Goal: Task Accomplishment & Management: Manage account settings

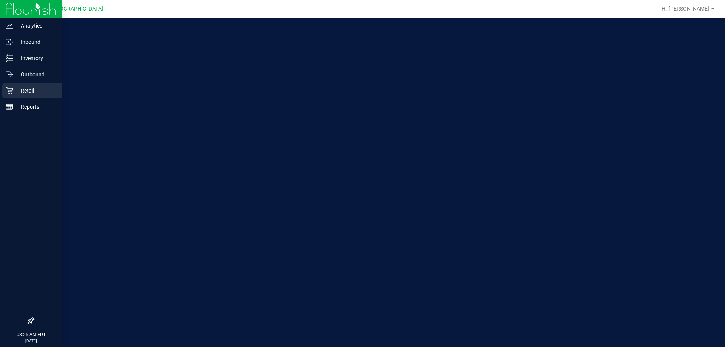
click at [35, 86] on div "Retail" at bounding box center [32, 90] width 60 height 15
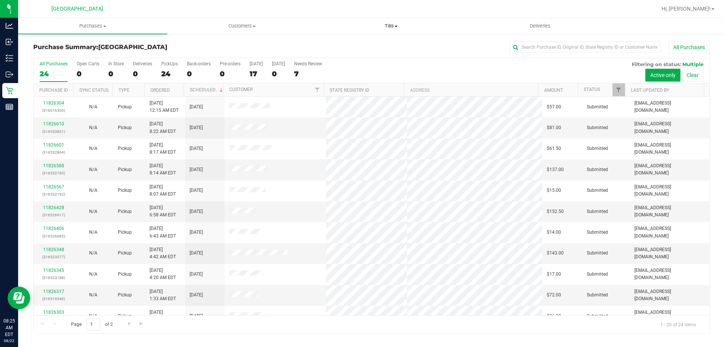
click at [396, 26] on span at bounding box center [396, 27] width 3 height 2
click at [341, 45] on span "Manage tills" at bounding box center [341, 45] width 51 height 6
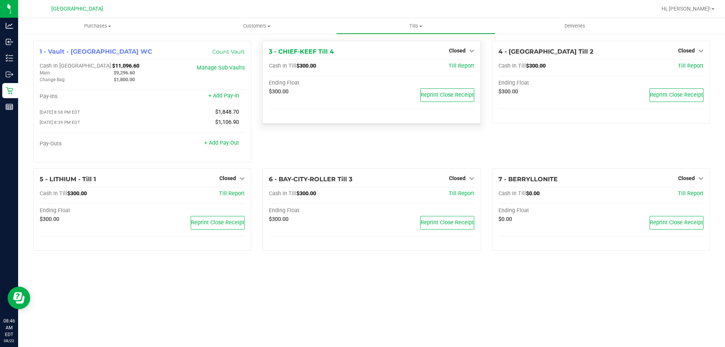
click at [464, 43] on div "3 - CHIEF-KEEF Till 4 Closed Open Till Cash In Till $300.00 Till Report Ending …" at bounding box center [371, 82] width 218 height 83
click at [462, 49] on span "Closed" at bounding box center [457, 51] width 17 height 6
click at [456, 69] on link "Open Till" at bounding box center [457, 66] width 20 height 6
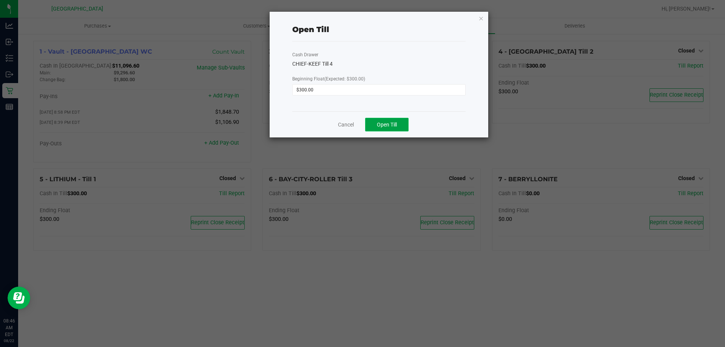
click at [379, 123] on span "Open Till" at bounding box center [387, 125] width 20 height 6
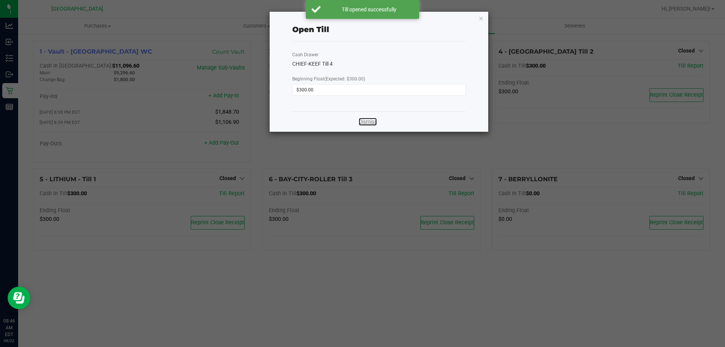
click at [364, 123] on link "Dismiss" at bounding box center [368, 122] width 18 height 8
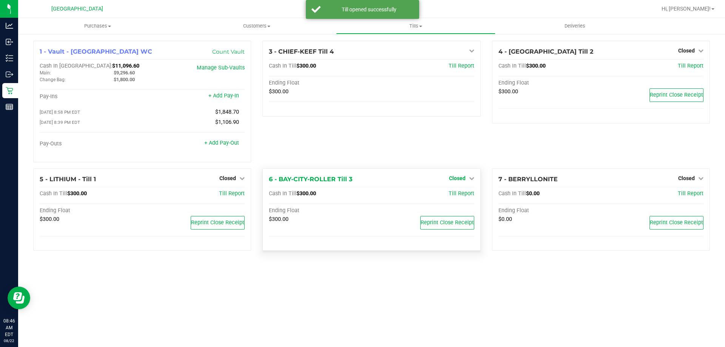
click at [460, 178] on span "Closed" at bounding box center [457, 178] width 17 height 6
click at [457, 194] on link "Open Till" at bounding box center [457, 194] width 20 height 6
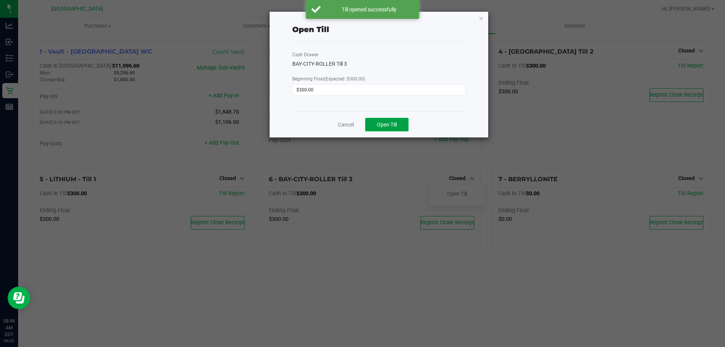
click at [385, 124] on span "Open Till" at bounding box center [387, 125] width 20 height 6
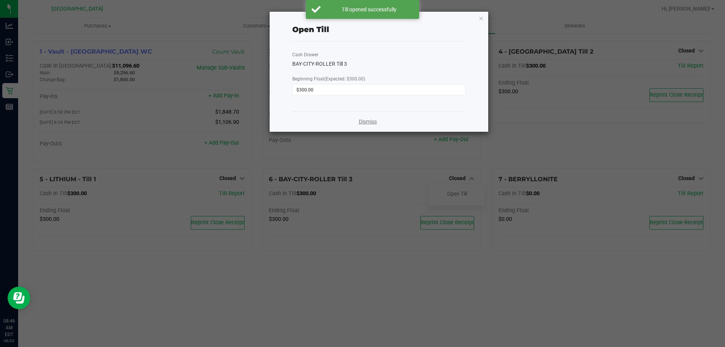
click at [366, 125] on link "Dismiss" at bounding box center [368, 122] width 18 height 8
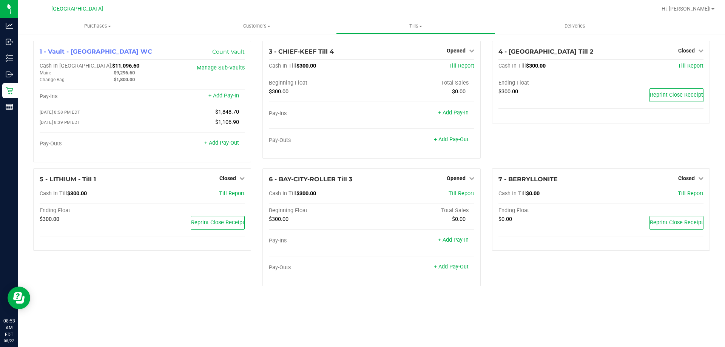
click at [11, 90] on icon at bounding box center [10, 91] width 8 height 8
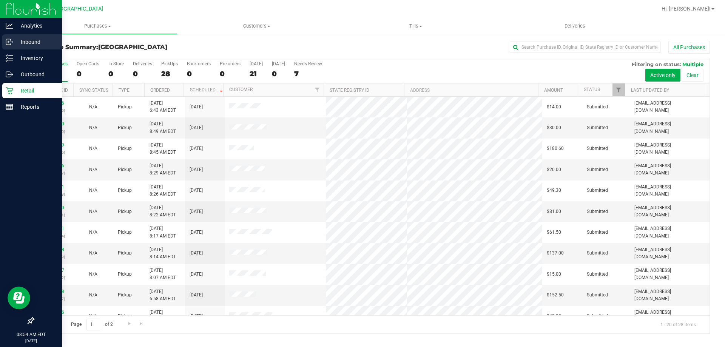
click at [33, 45] on p "Inbound" at bounding box center [35, 41] width 45 height 9
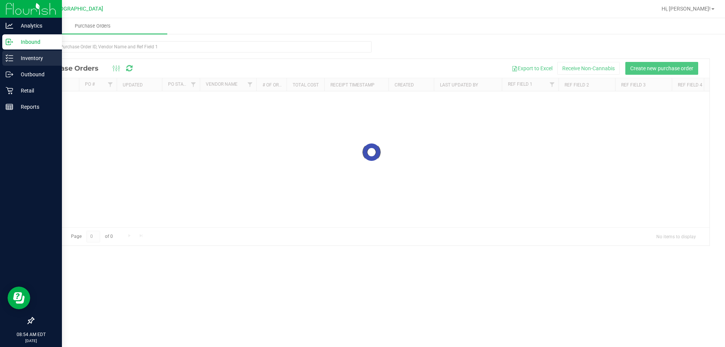
click at [33, 58] on p "Inventory" at bounding box center [35, 58] width 45 height 9
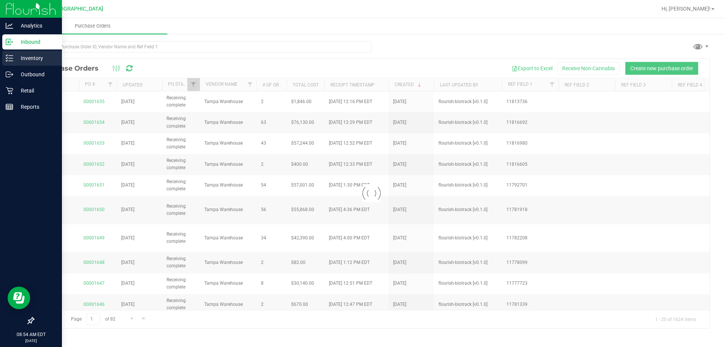
click at [33, 57] on p "Inventory" at bounding box center [35, 58] width 45 height 9
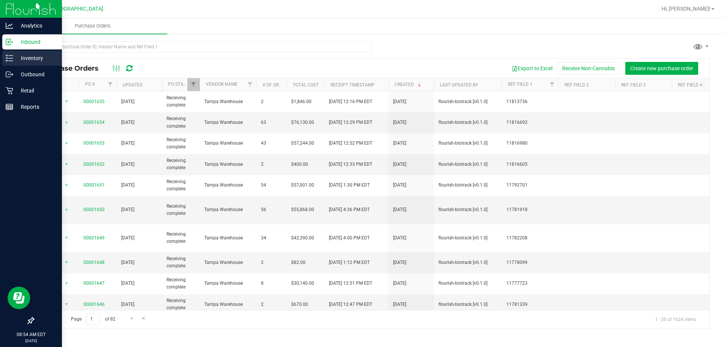
click at [3, 58] on div "Inventory" at bounding box center [32, 58] width 60 height 15
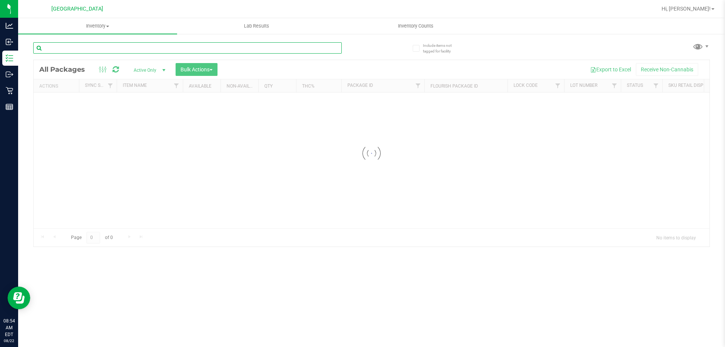
click at [107, 45] on input "text" at bounding box center [187, 47] width 309 height 11
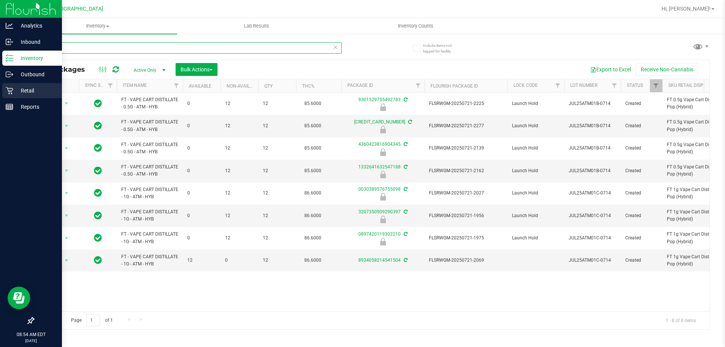
type input "atomi"
click at [17, 93] on p "Retail" at bounding box center [35, 90] width 45 height 9
